Goal: Task Accomplishment & Management: Complete application form

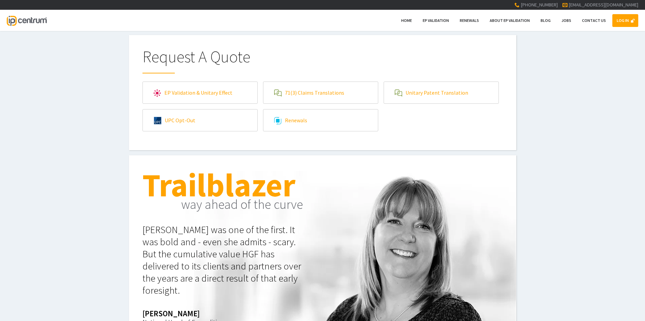
click at [180, 93] on link "EP Validation & Unitary Effect" at bounding box center [200, 93] width 115 height 22
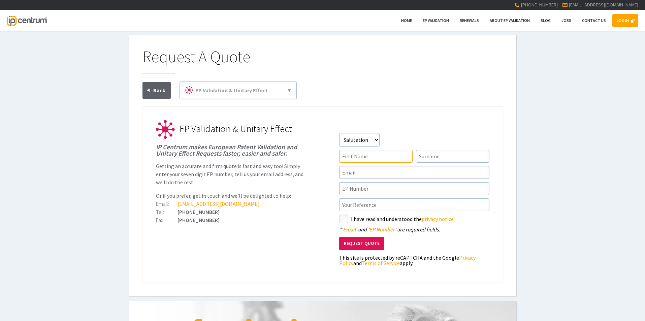
click at [369, 155] on input"] "text" at bounding box center [375, 156] width 73 height 13
type input"] "[PERSON_NAME]"
type input"] "Bouette"
drag, startPoint x: 425, startPoint y: 173, endPoint x: 259, endPoint y: 181, distance: 166.9
click at [259, 139] on li "EP Validation & Unitary Effect IP Centrum makes European Patent Validation and …" at bounding box center [322, 129] width 333 height 19
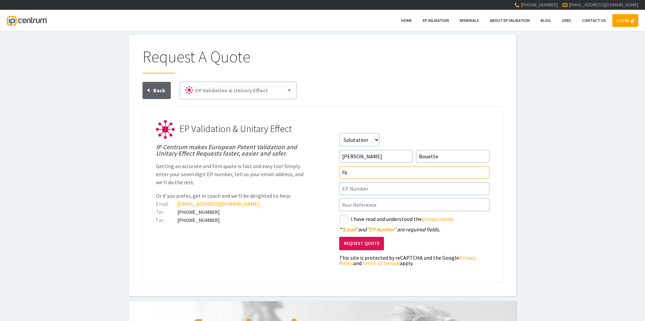
type input"] "[EMAIL_ADDRESS][DOMAIN_NAME]"
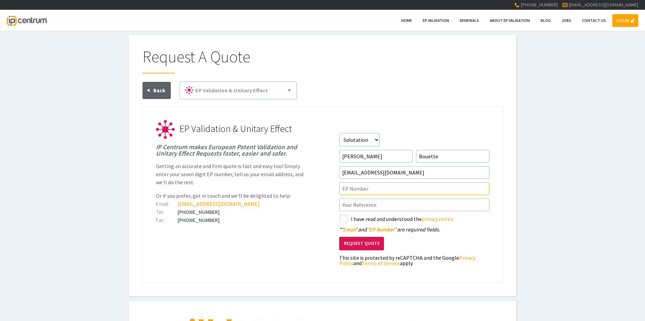
click at [355, 188] on input"] "text" at bounding box center [414, 188] width 150 height 13
paste input"] "3857330"
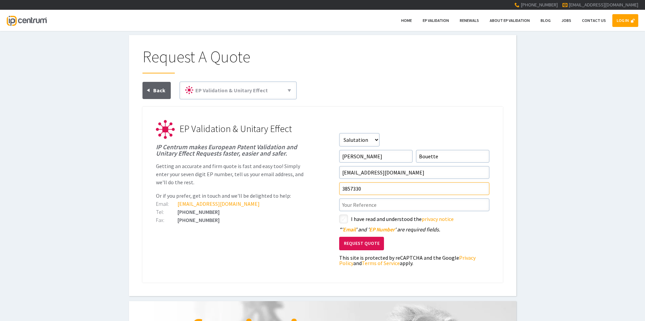
type input"] "3857330"
click at [382, 206] on input"] "text" at bounding box center [414, 204] width 150 height 13
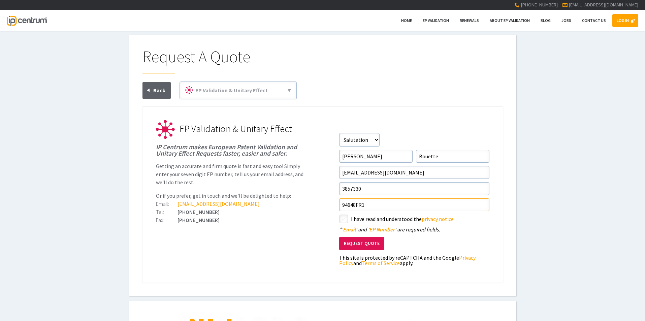
type input"] "94648FR1"
click at [344, 218] on input"] "checkbox" at bounding box center [345, 220] width 8 height 8
checkbox input"] "true"
click at [358, 243] on button "Request Quote" at bounding box center [361, 244] width 45 height 14
